Goal: Navigation & Orientation: Go to known website

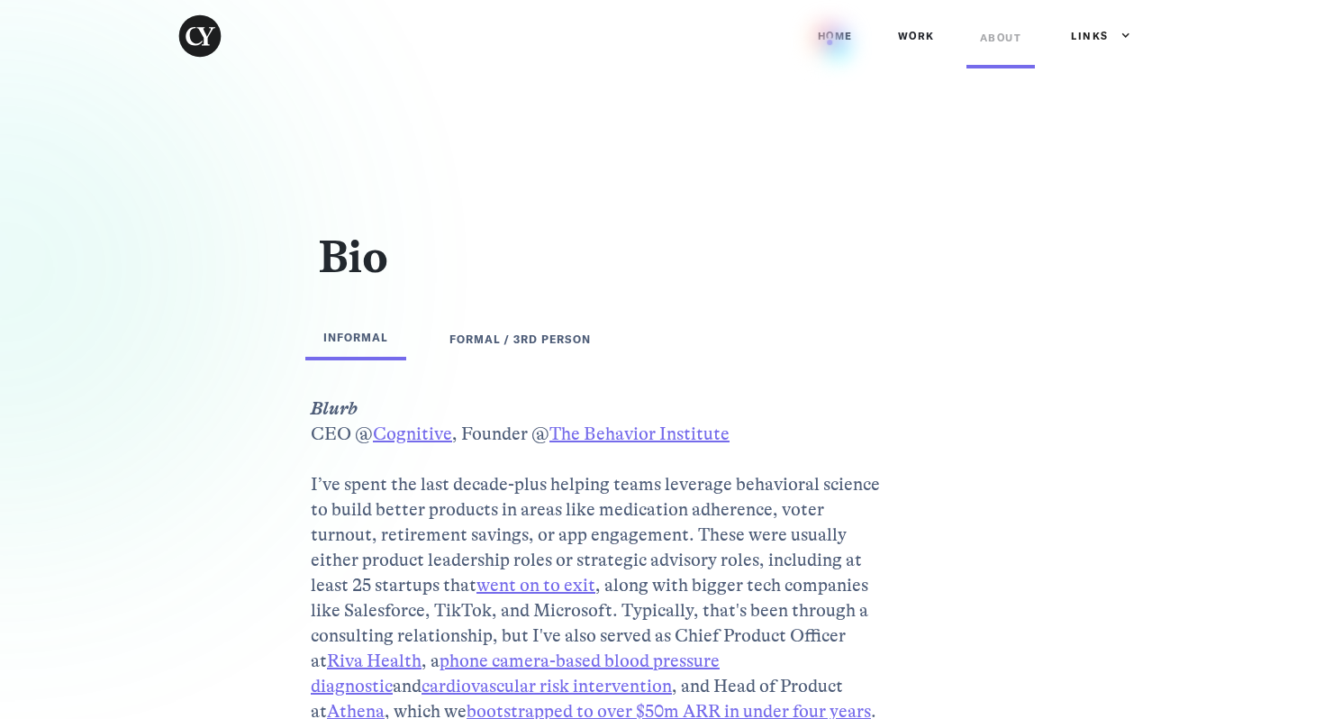
click at [830, 42] on link "Home" at bounding box center [835, 36] width 62 height 54
